Goal: Task Accomplishment & Management: Use online tool/utility

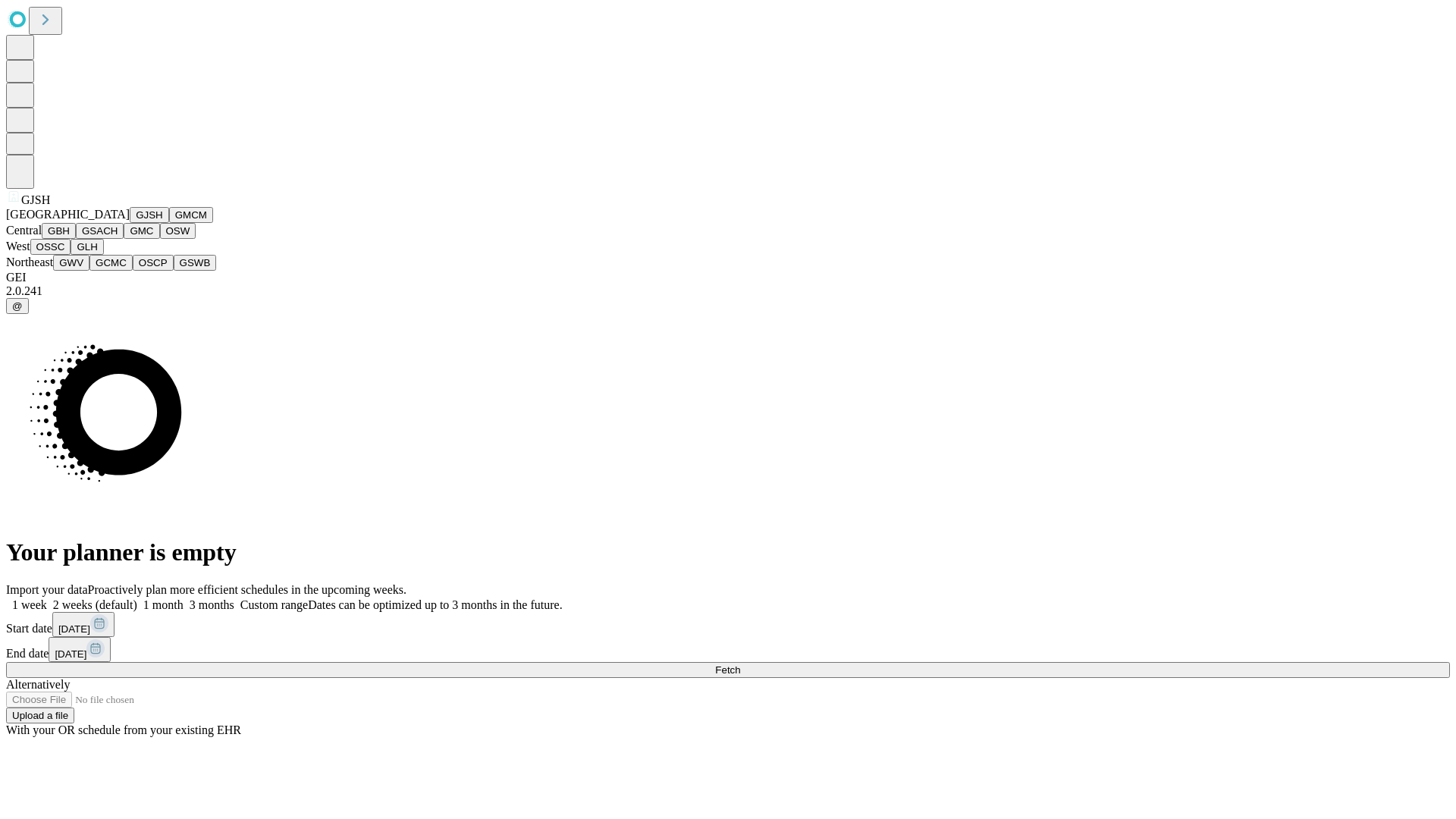
click at [129, 222] on button "GJSH" at bounding box center [149, 215] width 39 height 16
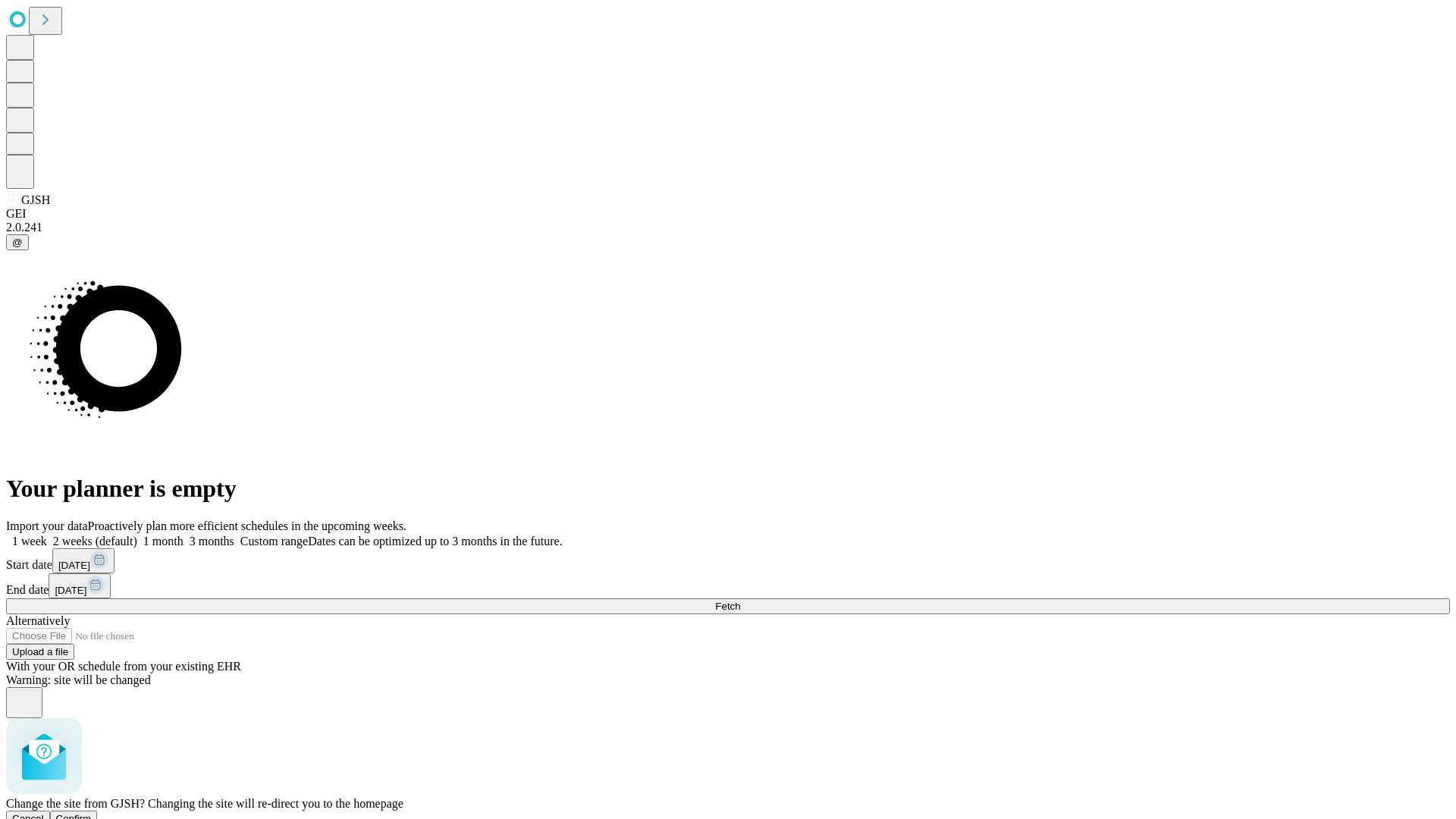
click at [91, 813] on span "Confirm" at bounding box center [74, 818] width 35 height 12
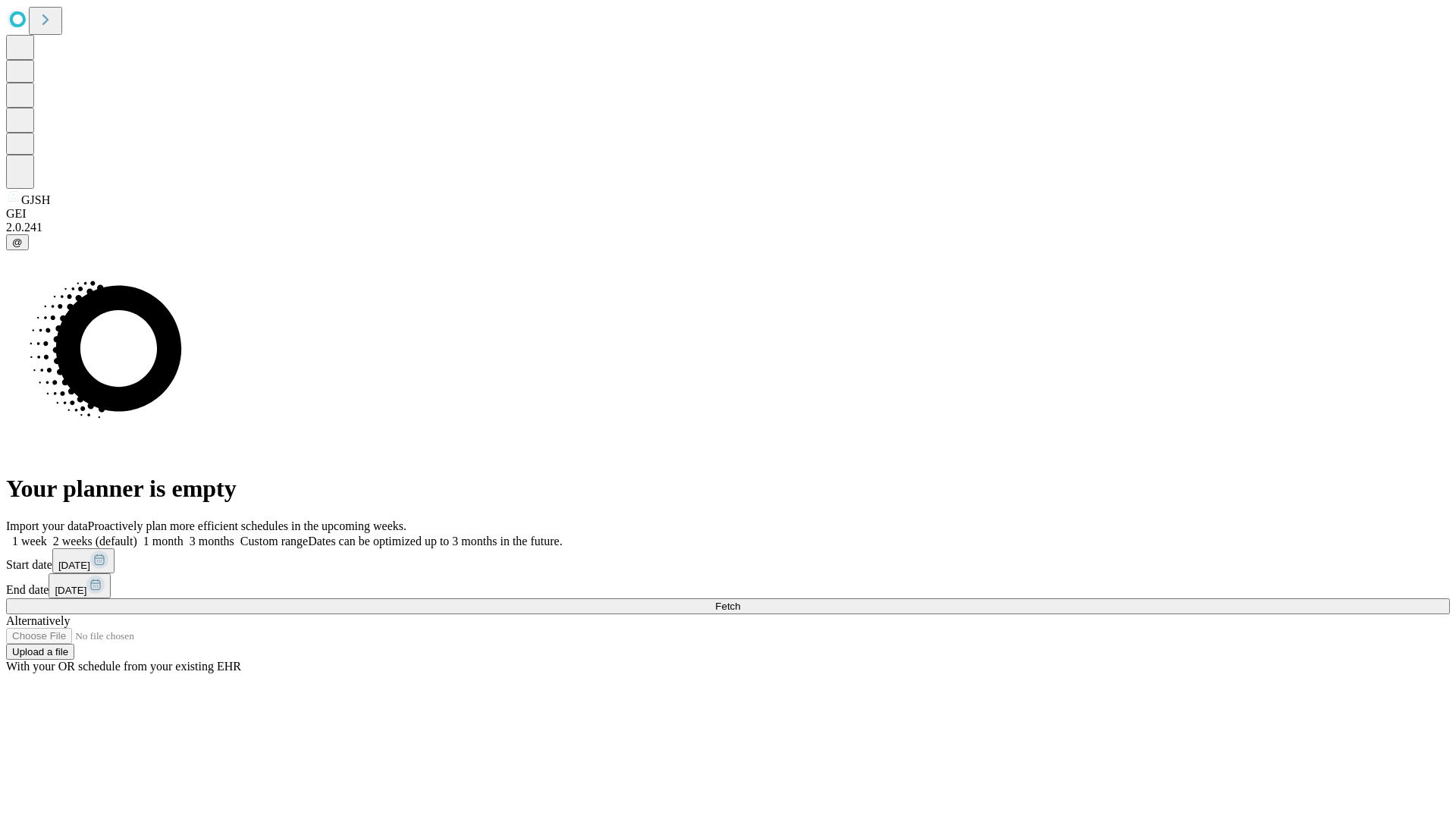
click at [137, 534] on label "2 weeks (default)" at bounding box center [92, 541] width 90 height 13
click at [740, 600] on span "Fetch" at bounding box center [728, 605] width 25 height 12
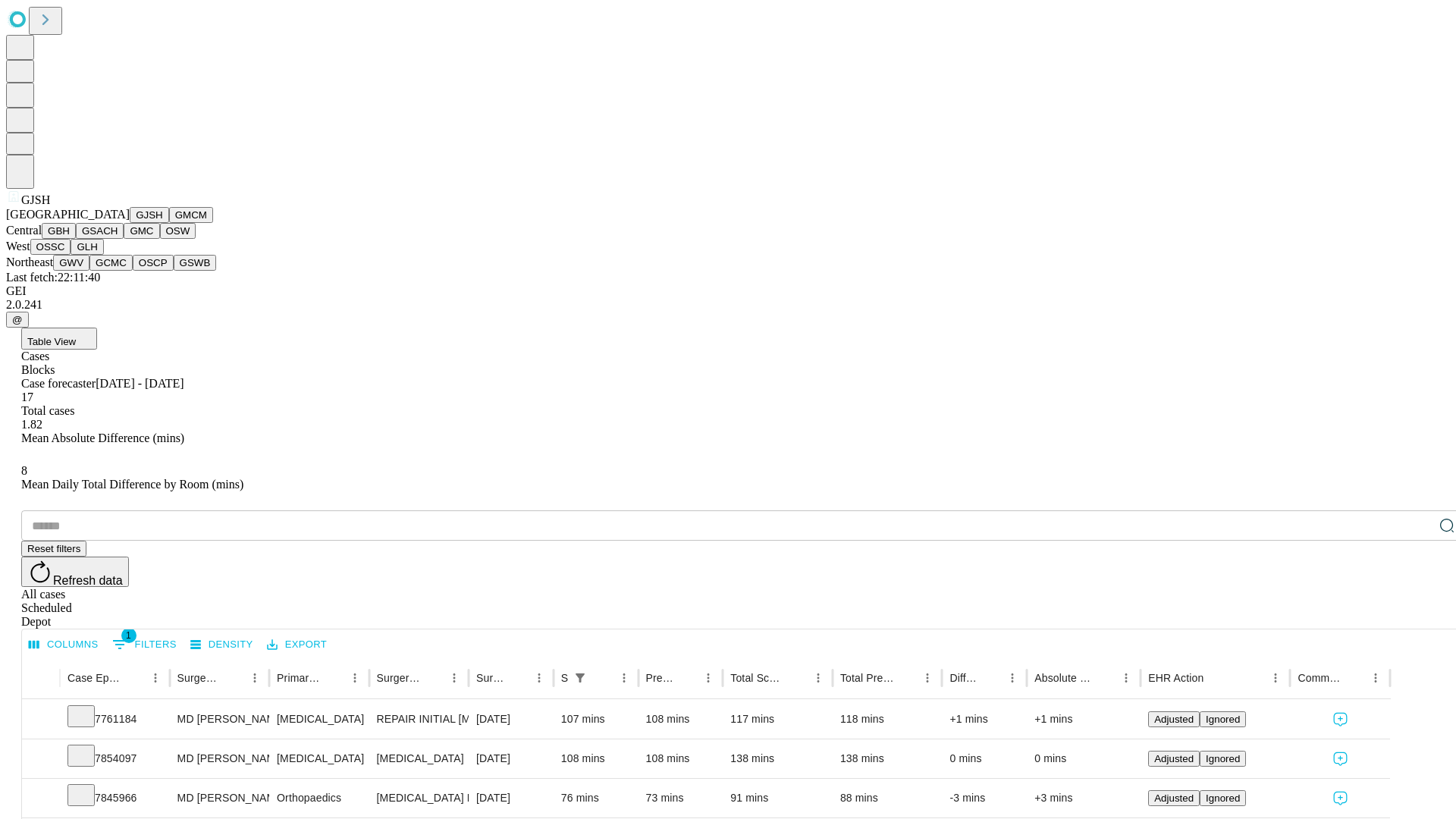
click at [169, 222] on button "GMCM" at bounding box center [192, 215] width 44 height 16
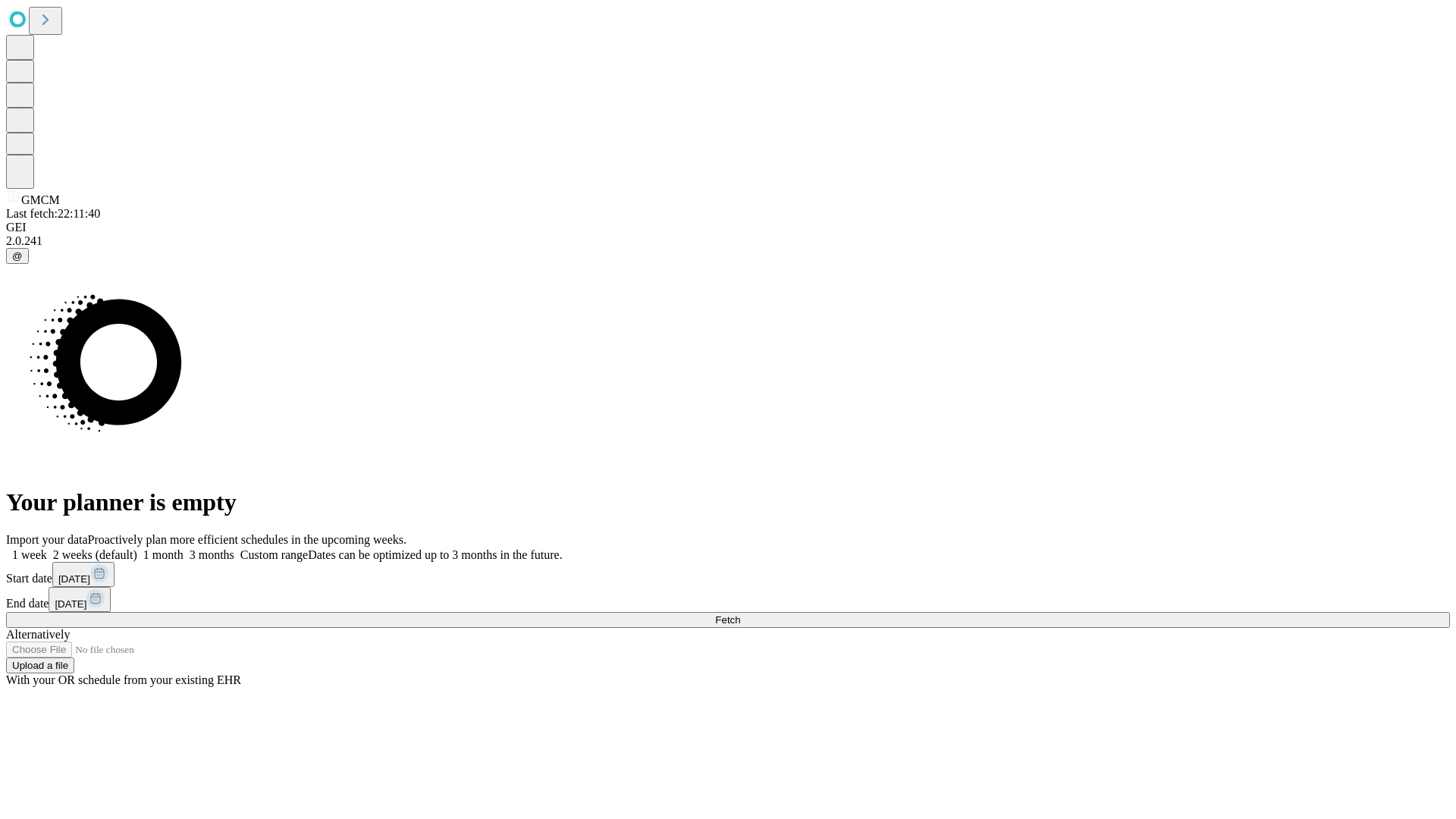
click at [137, 548] on label "2 weeks (default)" at bounding box center [92, 554] width 90 height 13
click at [740, 614] on span "Fetch" at bounding box center [728, 620] width 25 height 12
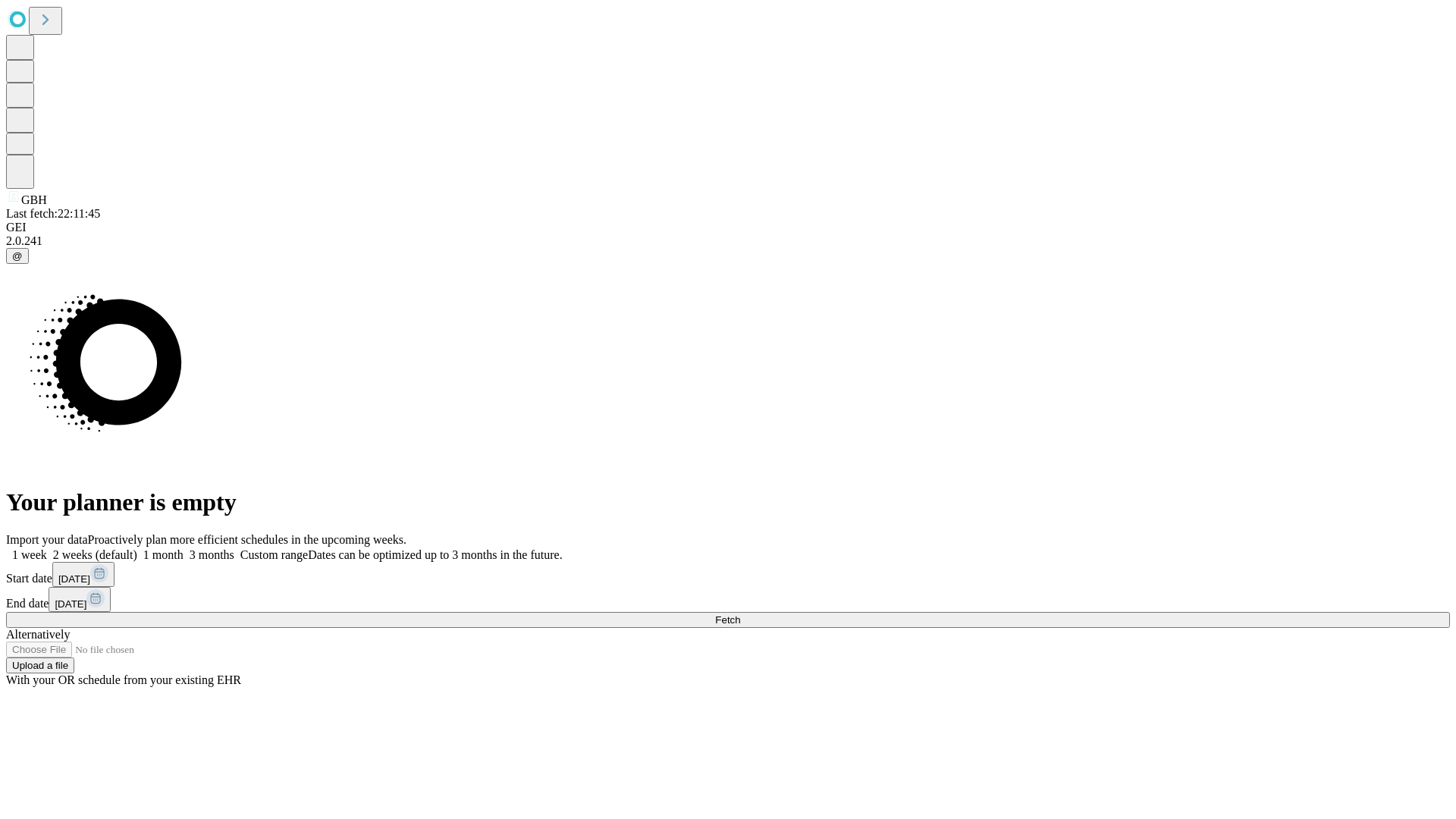
click at [137, 548] on label "2 weeks (default)" at bounding box center [92, 554] width 90 height 13
click at [740, 614] on span "Fetch" at bounding box center [728, 620] width 25 height 12
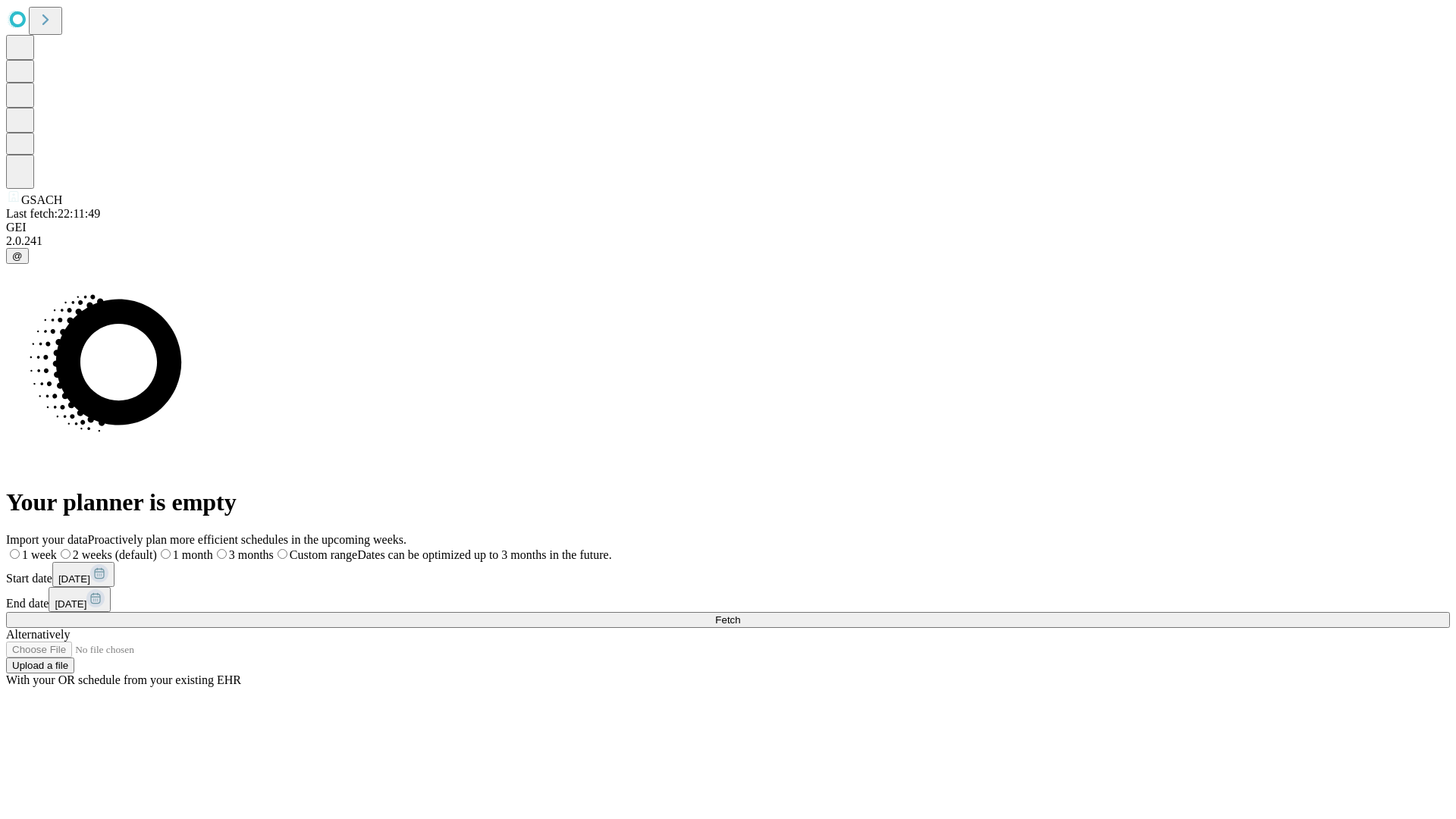
click at [740, 614] on span "Fetch" at bounding box center [728, 620] width 25 height 12
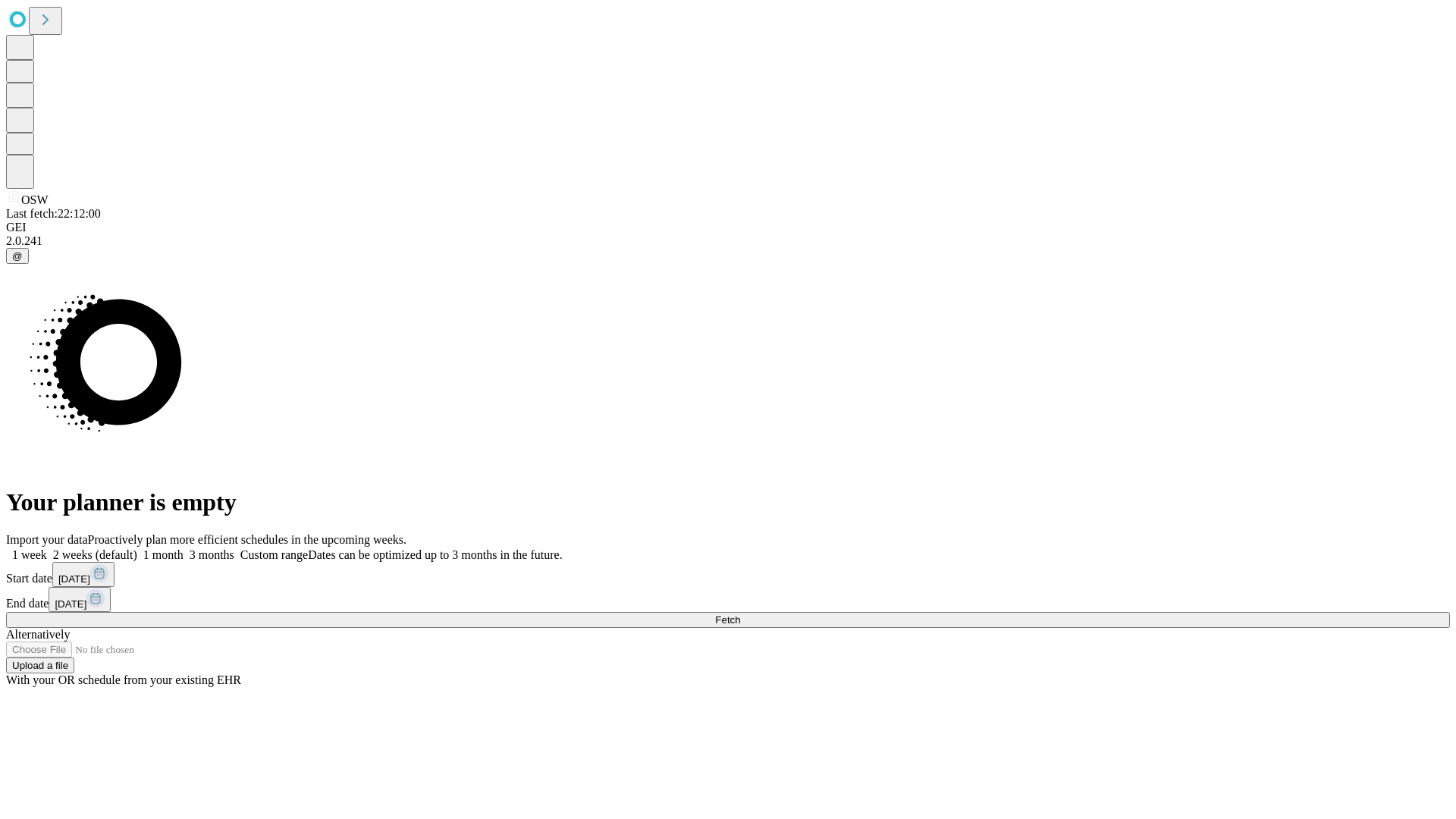
click at [137, 548] on label "2 weeks (default)" at bounding box center [92, 554] width 90 height 13
click at [740, 614] on span "Fetch" at bounding box center [728, 620] width 25 height 12
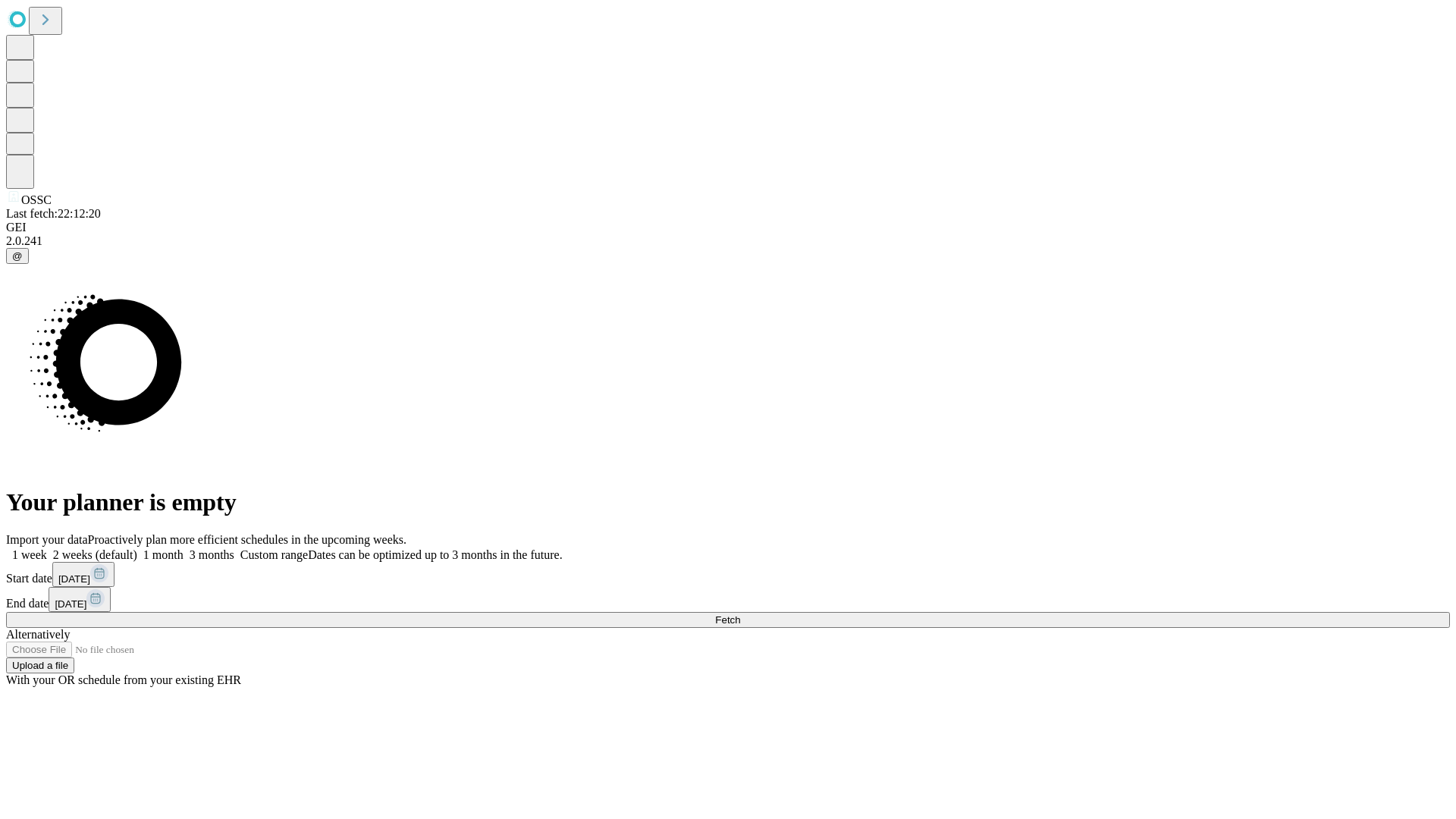
click at [137, 548] on label "2 weeks (default)" at bounding box center [92, 554] width 90 height 13
click at [740, 614] on span "Fetch" at bounding box center [728, 620] width 25 height 12
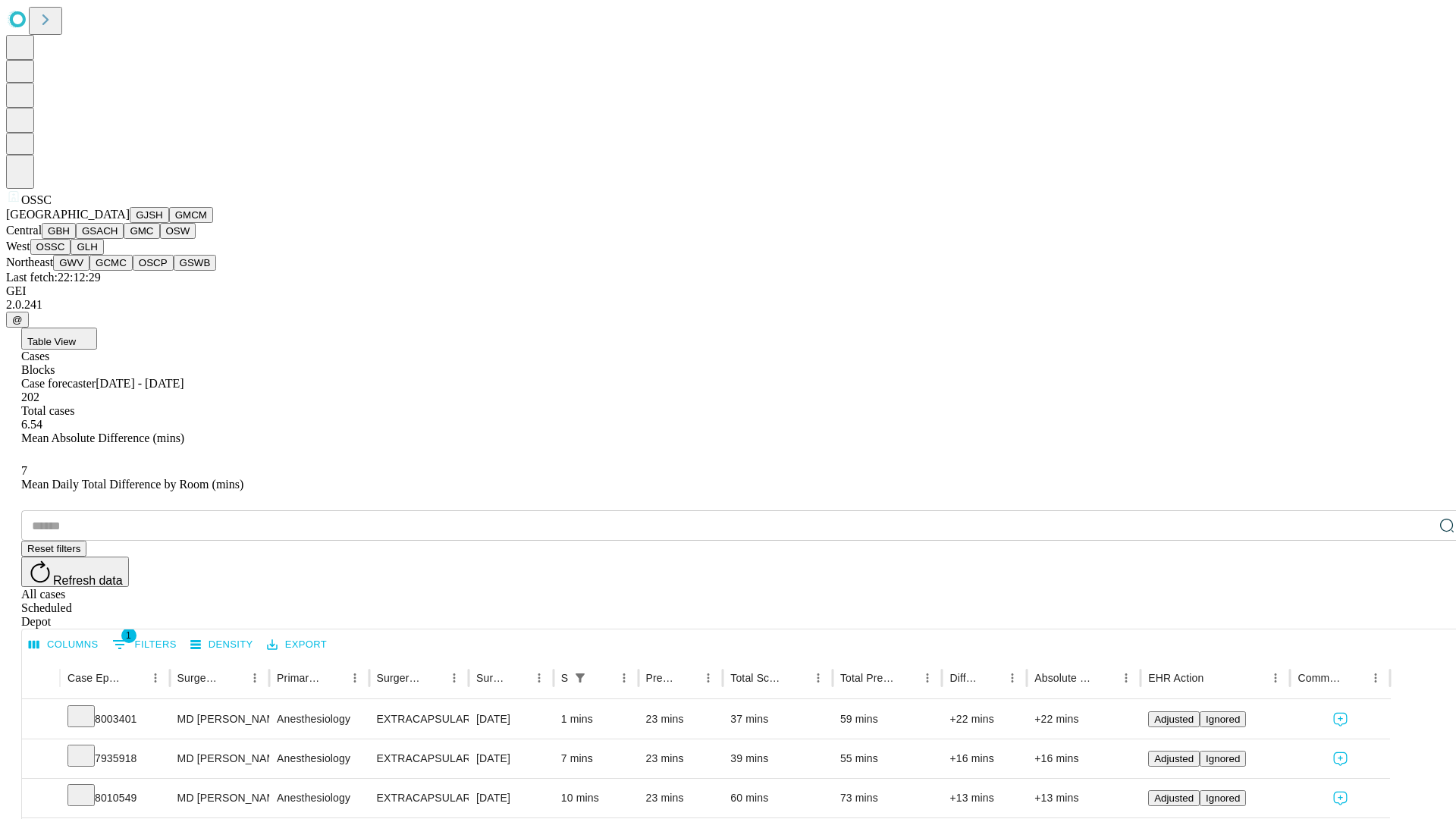
click at [103, 254] on button "GLH" at bounding box center [87, 246] width 33 height 16
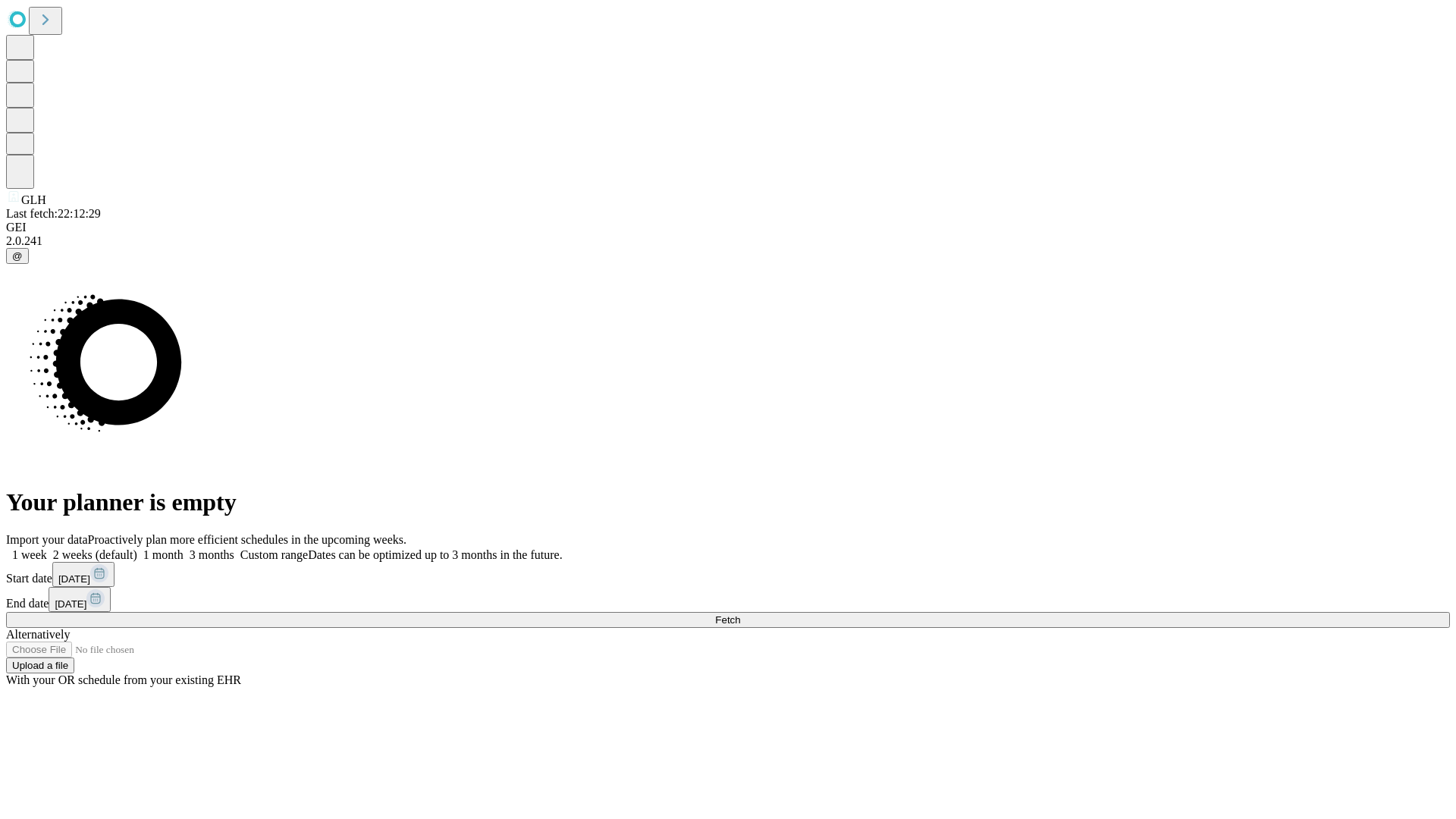
click at [137, 548] on label "2 weeks (default)" at bounding box center [92, 554] width 90 height 13
click at [740, 614] on span "Fetch" at bounding box center [728, 620] width 25 height 12
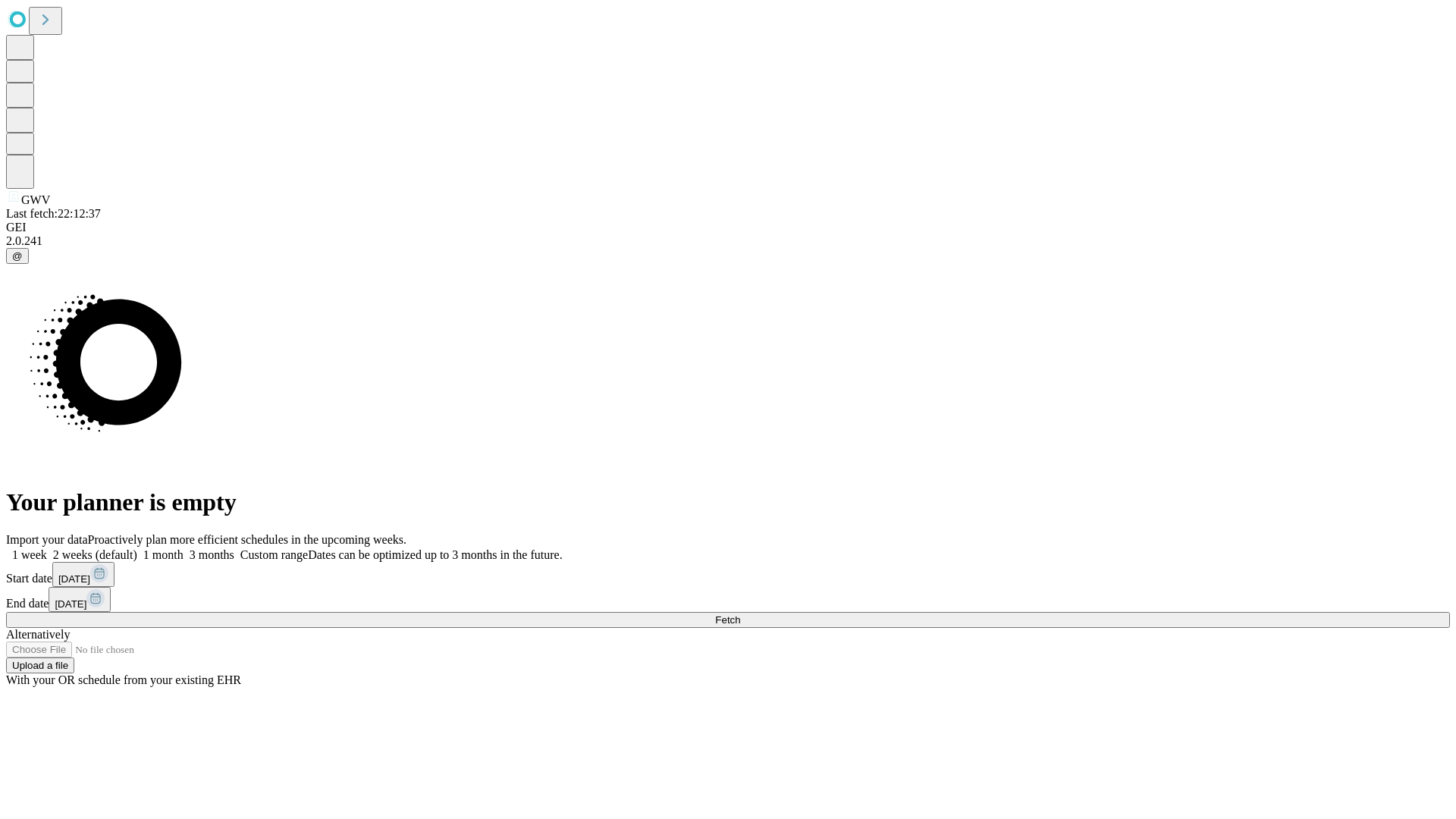
click at [137, 548] on label "2 weeks (default)" at bounding box center [92, 554] width 90 height 13
click at [740, 614] on span "Fetch" at bounding box center [728, 620] width 25 height 12
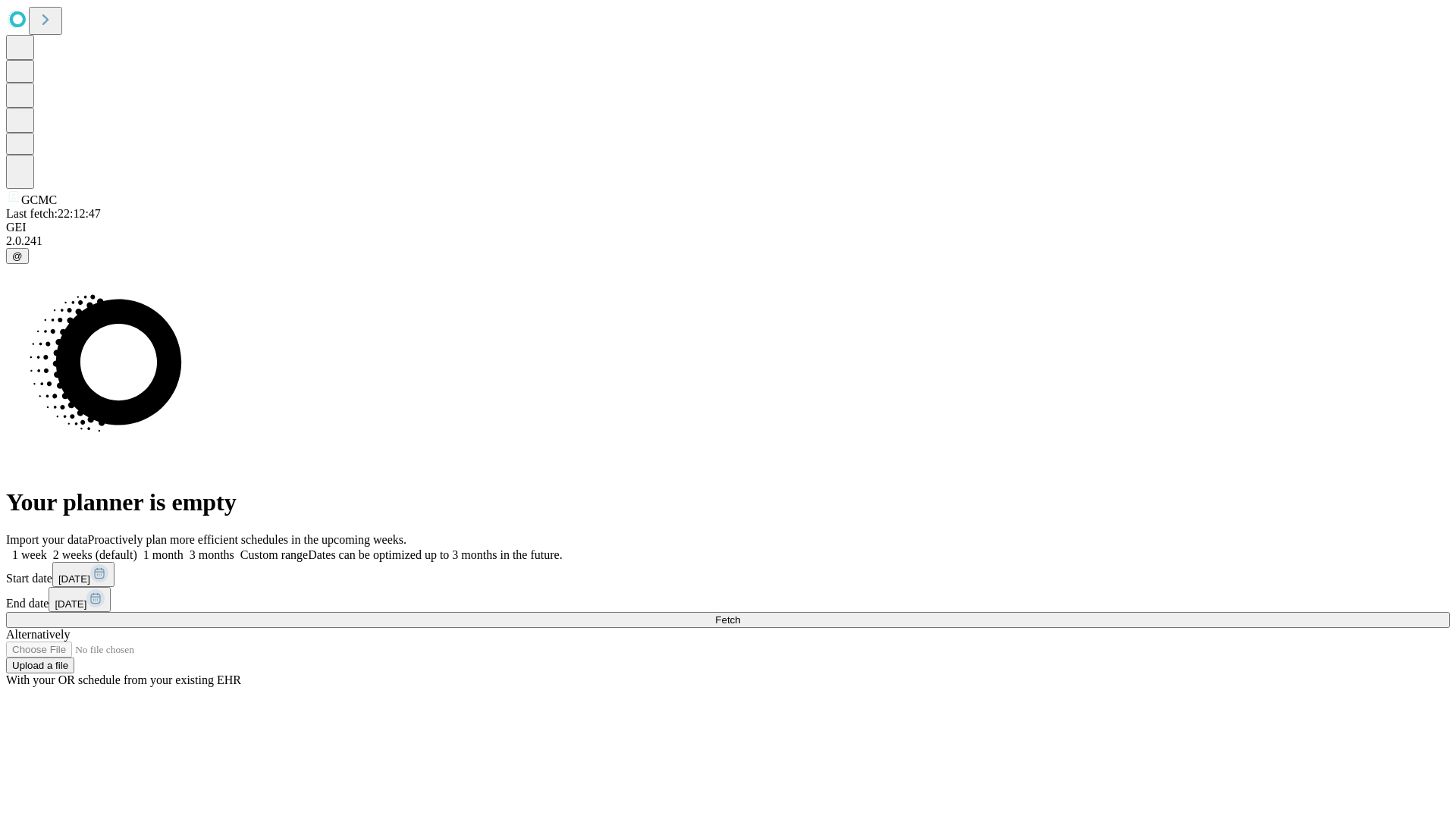
click at [137, 548] on label "2 weeks (default)" at bounding box center [92, 554] width 90 height 13
click at [740, 614] on span "Fetch" at bounding box center [728, 620] width 25 height 12
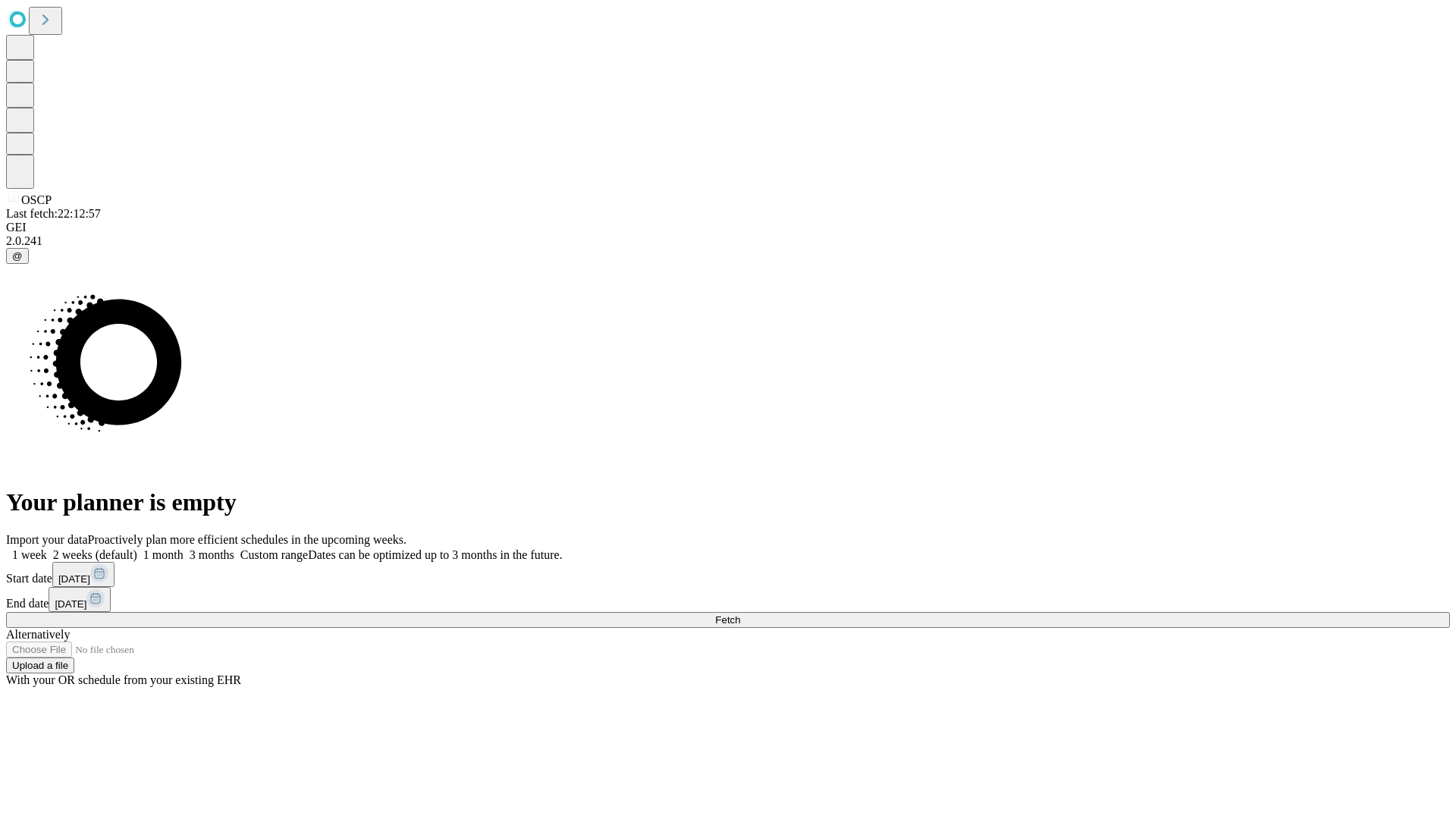
click at [137, 548] on label "2 weeks (default)" at bounding box center [92, 554] width 90 height 13
click at [740, 614] on span "Fetch" at bounding box center [728, 620] width 25 height 12
